Goal: Use online tool/utility

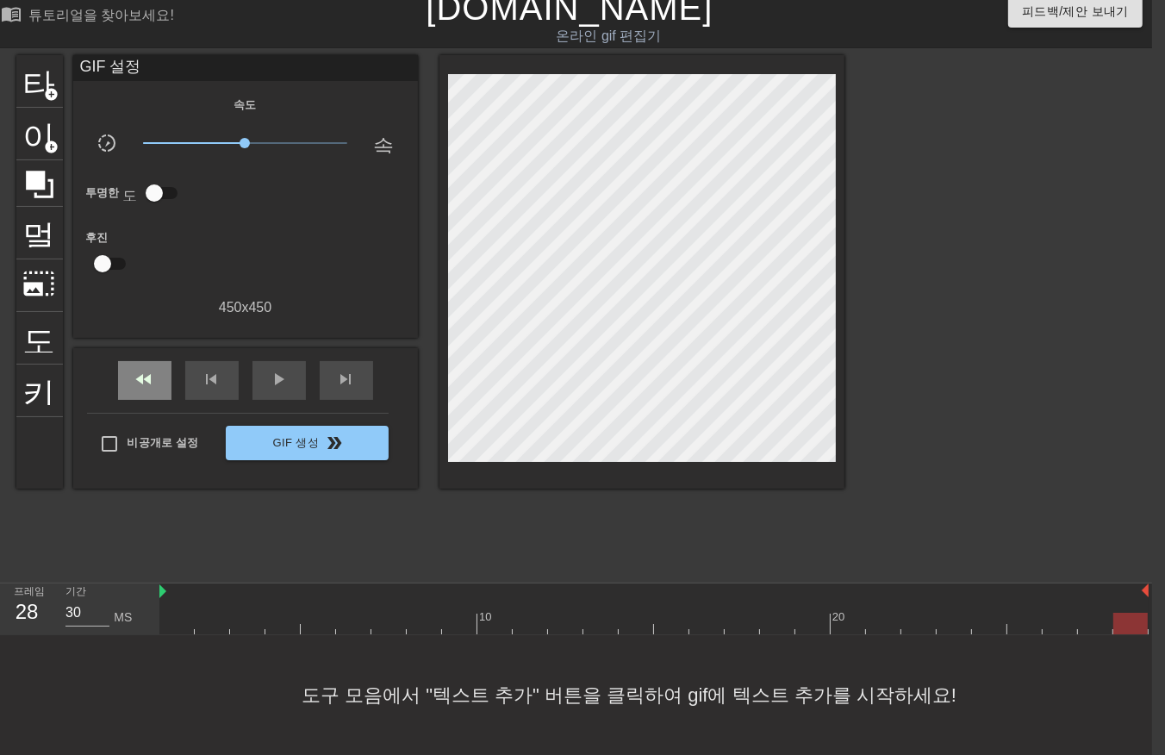
scroll to position [27, 13]
click at [179, 613] on div at bounding box center [653, 624] width 989 height 22
drag, startPoint x: 210, startPoint y: 612, endPoint x: 219, endPoint y: 609, distance: 9.0
click at [216, 613] on div at bounding box center [653, 624] width 989 height 22
drag, startPoint x: 250, startPoint y: 602, endPoint x: 259, endPoint y: 601, distance: 8.7
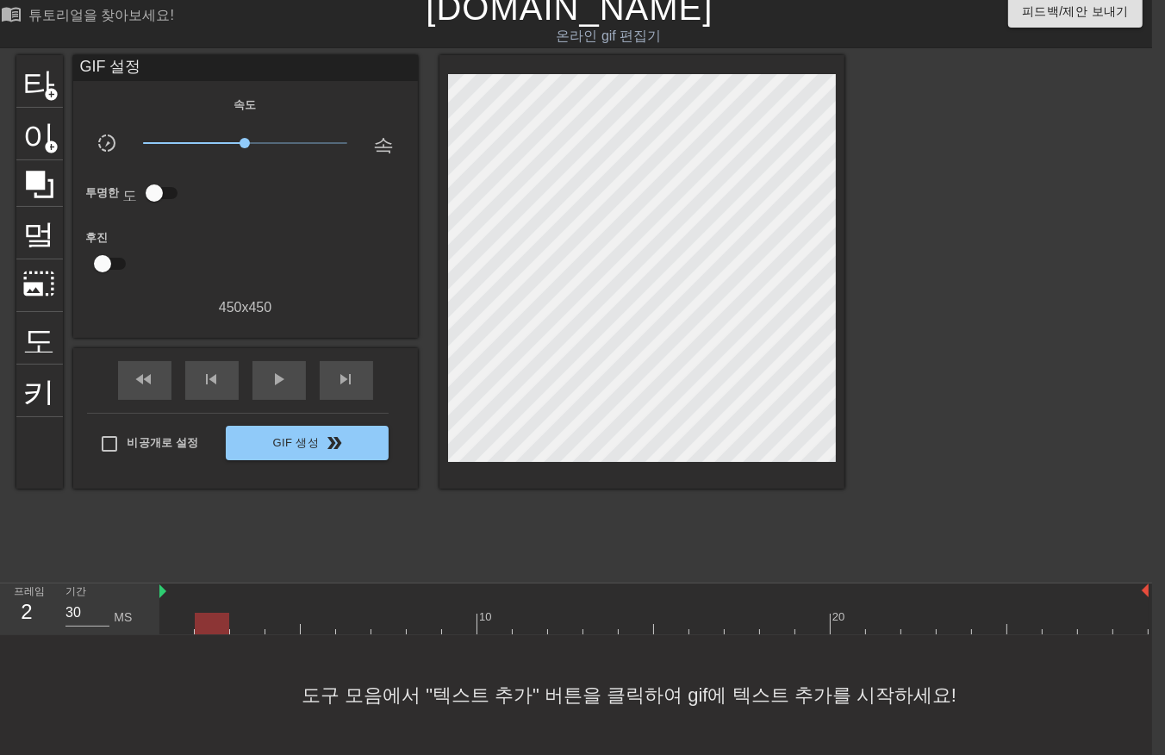
click at [253, 613] on div at bounding box center [653, 624] width 989 height 22
drag, startPoint x: 274, startPoint y: 599, endPoint x: 284, endPoint y: 601, distance: 10.5
click at [282, 613] on div at bounding box center [653, 624] width 989 height 22
drag, startPoint x: 314, startPoint y: 603, endPoint x: 329, endPoint y: 604, distance: 15.5
click at [323, 613] on div at bounding box center [653, 624] width 989 height 22
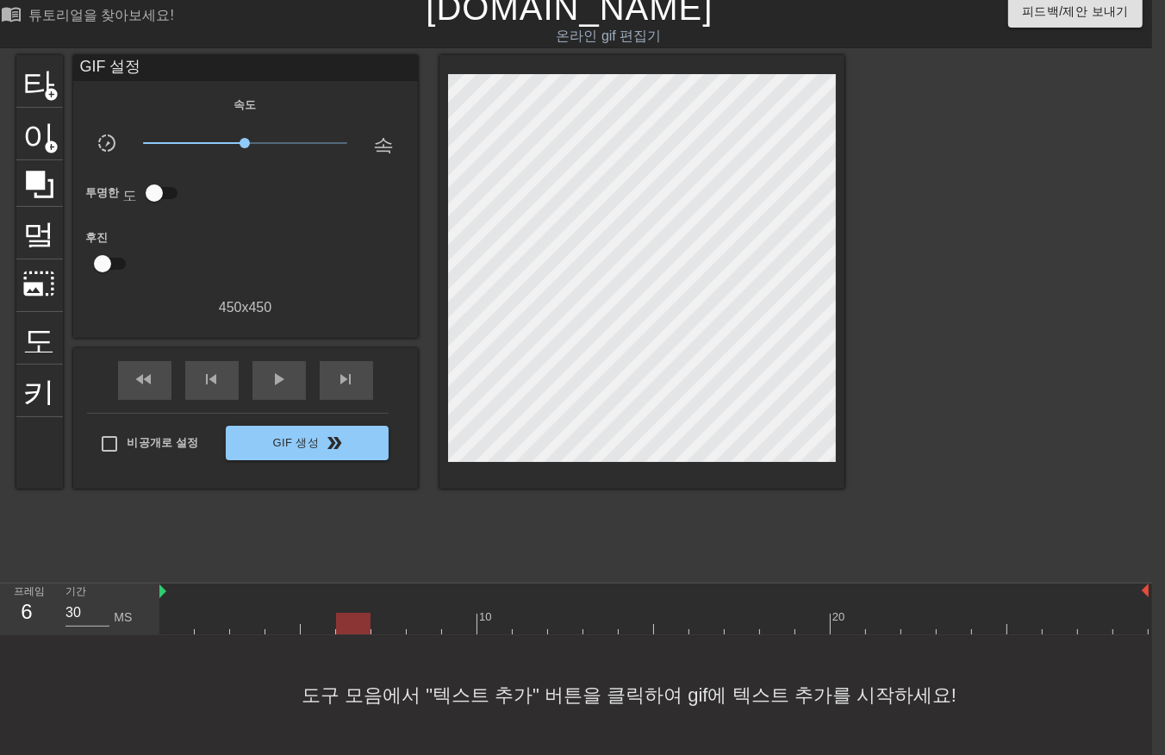
click at [355, 613] on div at bounding box center [653, 624] width 989 height 22
drag, startPoint x: 374, startPoint y: 605, endPoint x: 389, endPoint y: 601, distance: 15.3
click at [378, 613] on div at bounding box center [653, 624] width 989 height 22
click at [415, 613] on div at bounding box center [653, 624] width 989 height 22
drag, startPoint x: 454, startPoint y: 605, endPoint x: 464, endPoint y: 602, distance: 10.1
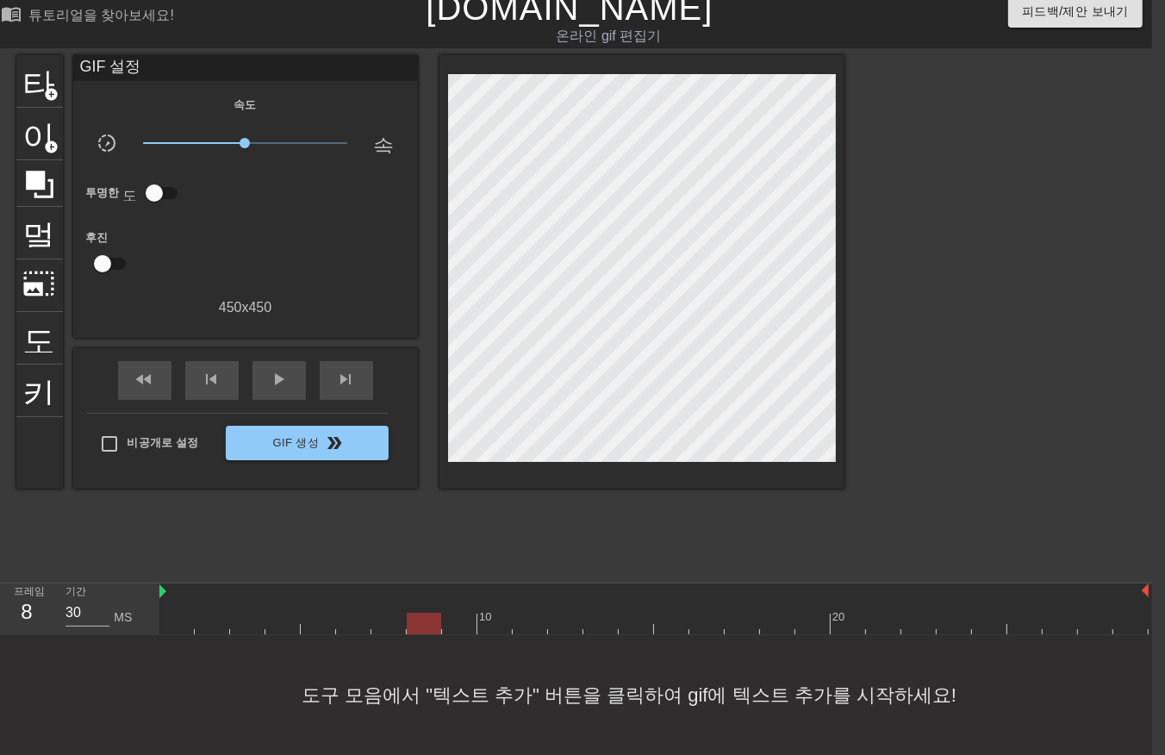
click at [457, 613] on div at bounding box center [653, 624] width 989 height 22
click at [496, 613] on div at bounding box center [653, 624] width 989 height 22
click at [521, 613] on div at bounding box center [653, 624] width 989 height 22
drag, startPoint x: 565, startPoint y: 609, endPoint x: 582, endPoint y: 608, distance: 17.3
click at [566, 613] on div at bounding box center [653, 624] width 989 height 22
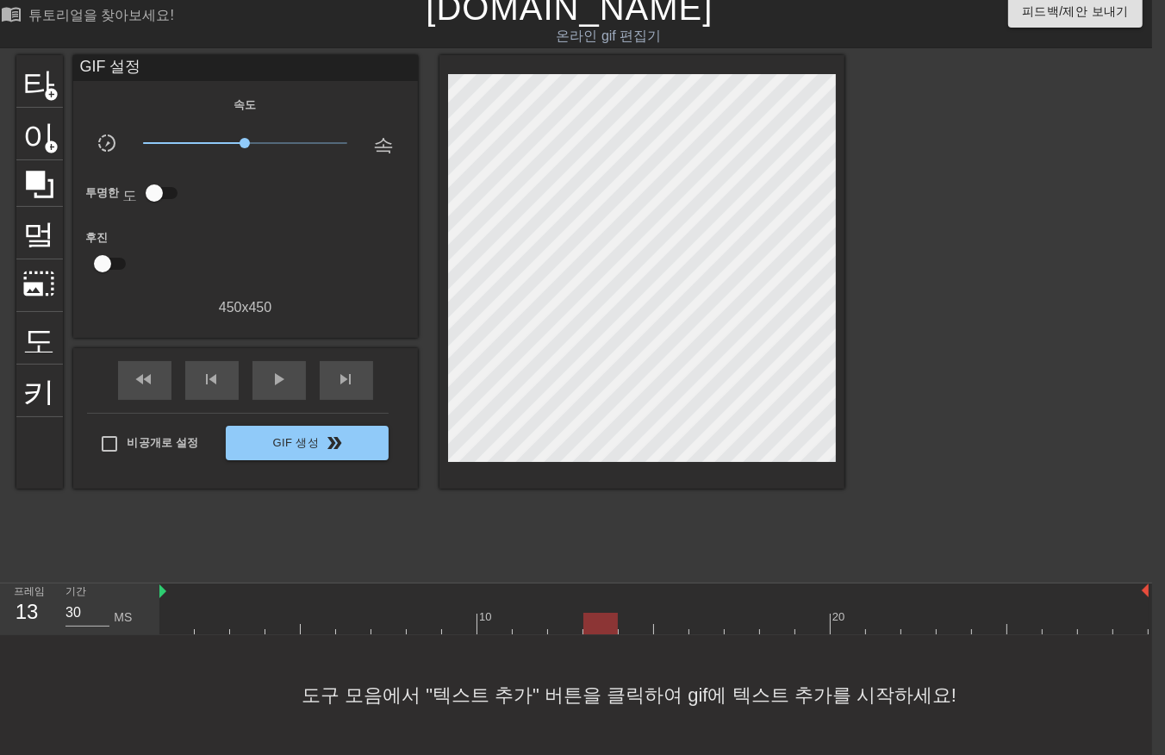
drag, startPoint x: 596, startPoint y: 605, endPoint x: 615, endPoint y: 598, distance: 21.0
click at [597, 613] on div at bounding box center [653, 624] width 989 height 22
click at [630, 613] on div at bounding box center [653, 624] width 989 height 22
drag, startPoint x: 668, startPoint y: 597, endPoint x: 681, endPoint y: 599, distance: 13.0
click at [671, 598] on div "10 20" at bounding box center [653, 609] width 989 height 51
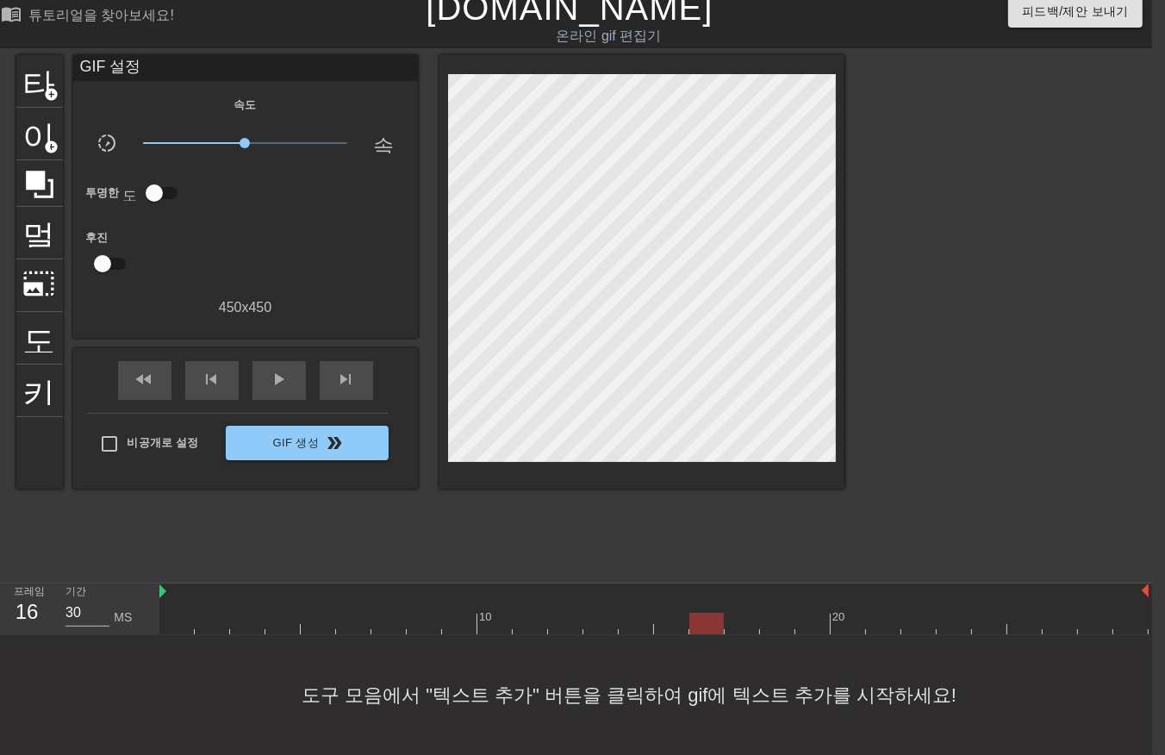
click at [709, 613] on div at bounding box center [653, 624] width 989 height 22
drag, startPoint x: 739, startPoint y: 602, endPoint x: 748, endPoint y: 600, distance: 9.6
click at [741, 613] on div at bounding box center [653, 624] width 989 height 22
drag, startPoint x: 767, startPoint y: 603, endPoint x: 797, endPoint y: 598, distance: 30.6
click at [768, 613] on div at bounding box center [653, 624] width 989 height 22
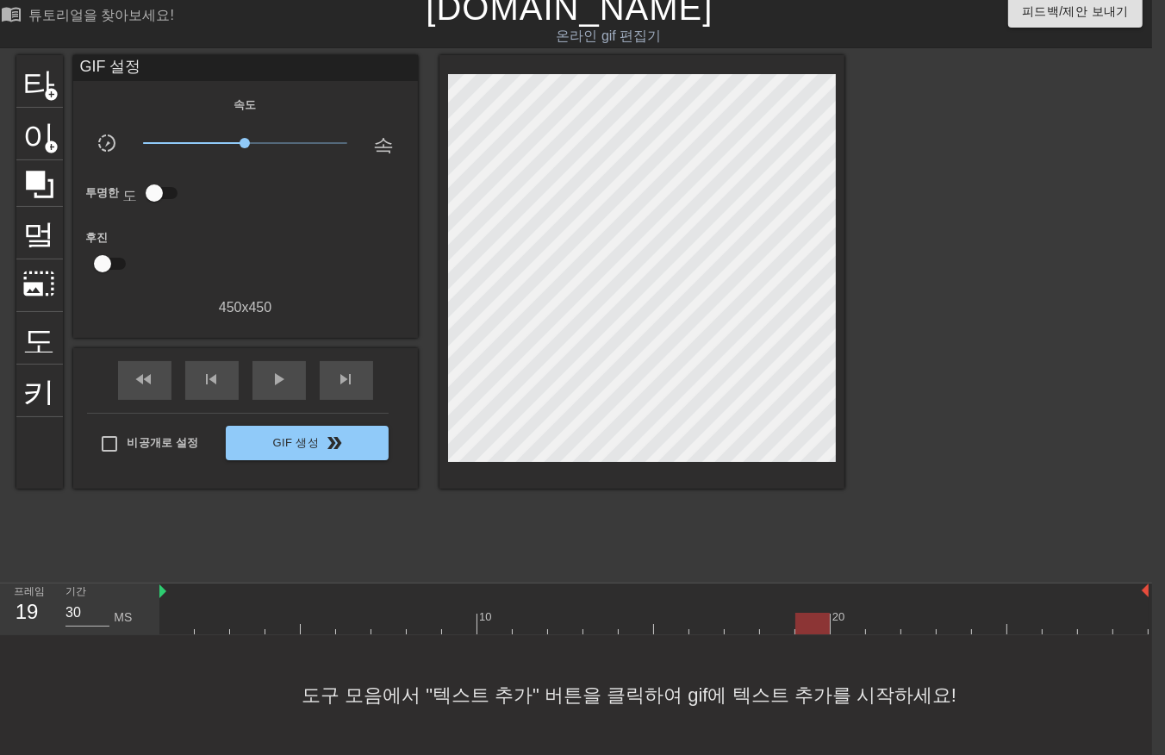
drag, startPoint x: 799, startPoint y: 597, endPoint x: 863, endPoint y: 597, distance: 63.8
click at [805, 604] on div "10 20" at bounding box center [653, 609] width 989 height 51
drag, startPoint x: 850, startPoint y: 602, endPoint x: 873, endPoint y: 602, distance: 23.3
click at [857, 613] on div at bounding box center [653, 624] width 989 height 22
click at [877, 613] on div at bounding box center [653, 624] width 989 height 22
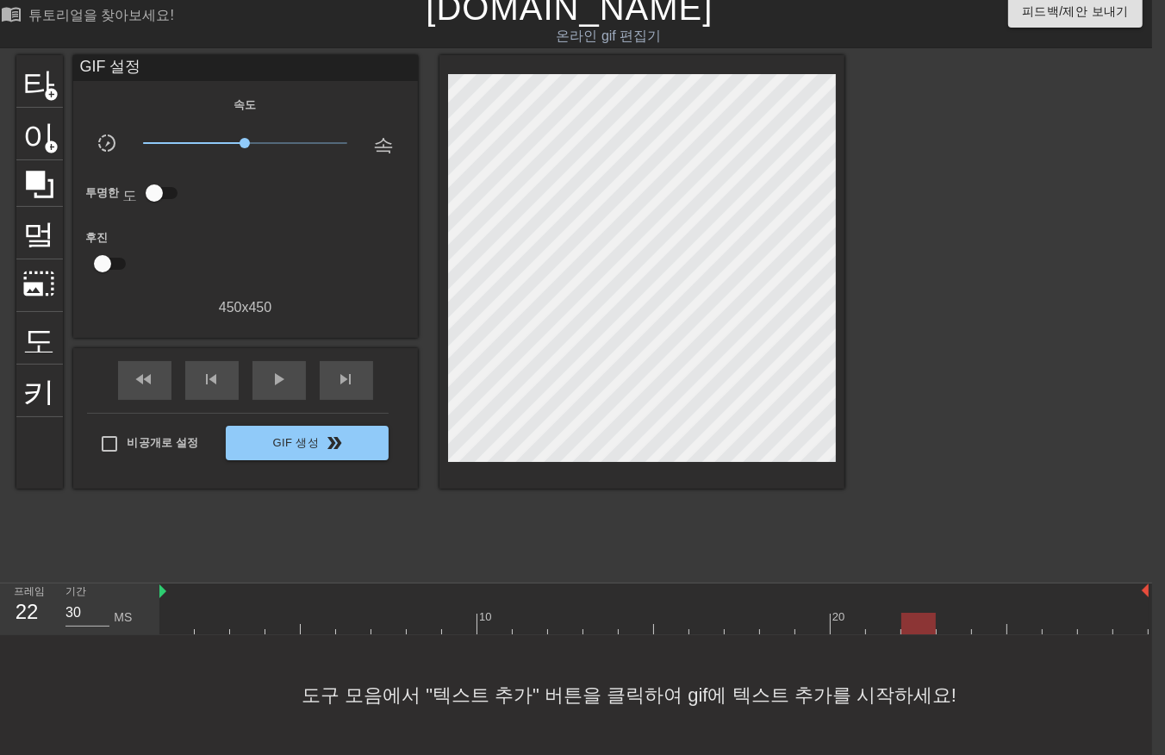
drag, startPoint x: 910, startPoint y: 606, endPoint x: 952, endPoint y: 599, distance: 42.8
click at [911, 613] on div at bounding box center [653, 624] width 989 height 22
drag, startPoint x: 954, startPoint y: 602, endPoint x: 968, endPoint y: 601, distance: 13.8
click at [953, 613] on div at bounding box center [653, 624] width 989 height 22
click at [984, 613] on div at bounding box center [653, 624] width 989 height 22
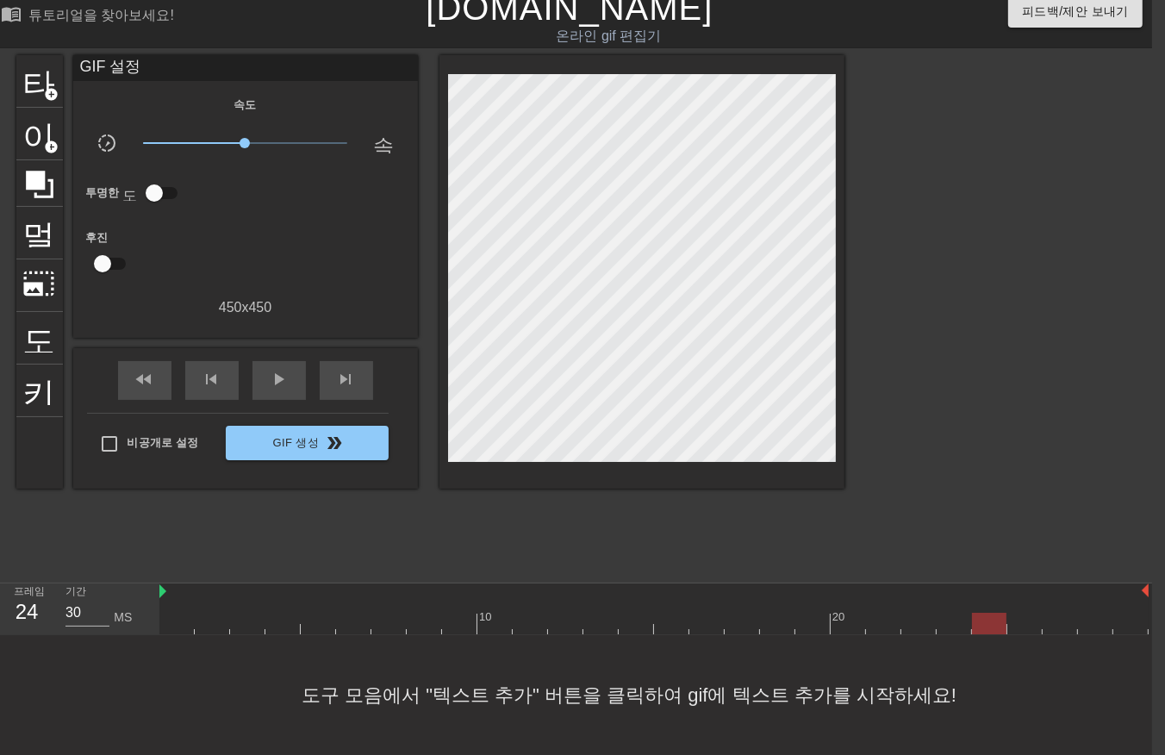
click at [1024, 613] on div at bounding box center [653, 624] width 989 height 22
click at [1055, 613] on div at bounding box center [653, 624] width 989 height 22
click at [1093, 613] on div at bounding box center [653, 624] width 989 height 22
click at [1124, 613] on div at bounding box center [653, 624] width 989 height 22
